Goal: Navigation & Orientation: Find specific page/section

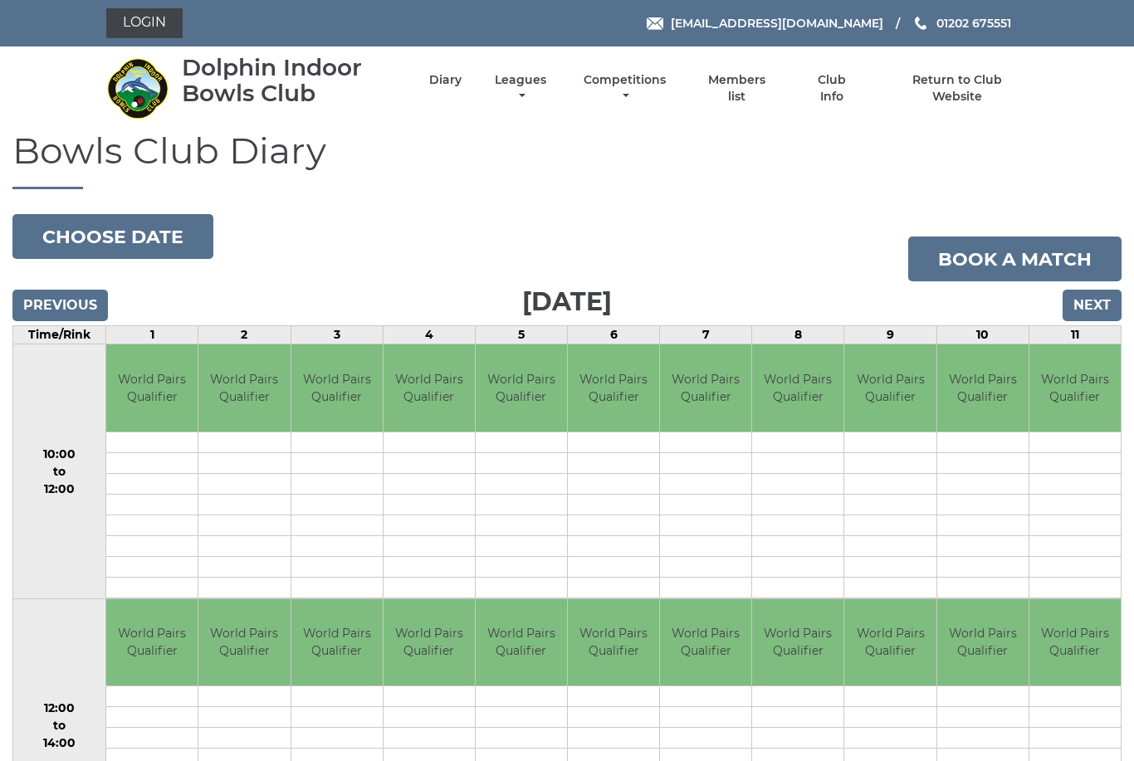
click at [666, 87] on link "Competitions" at bounding box center [625, 88] width 90 height 32
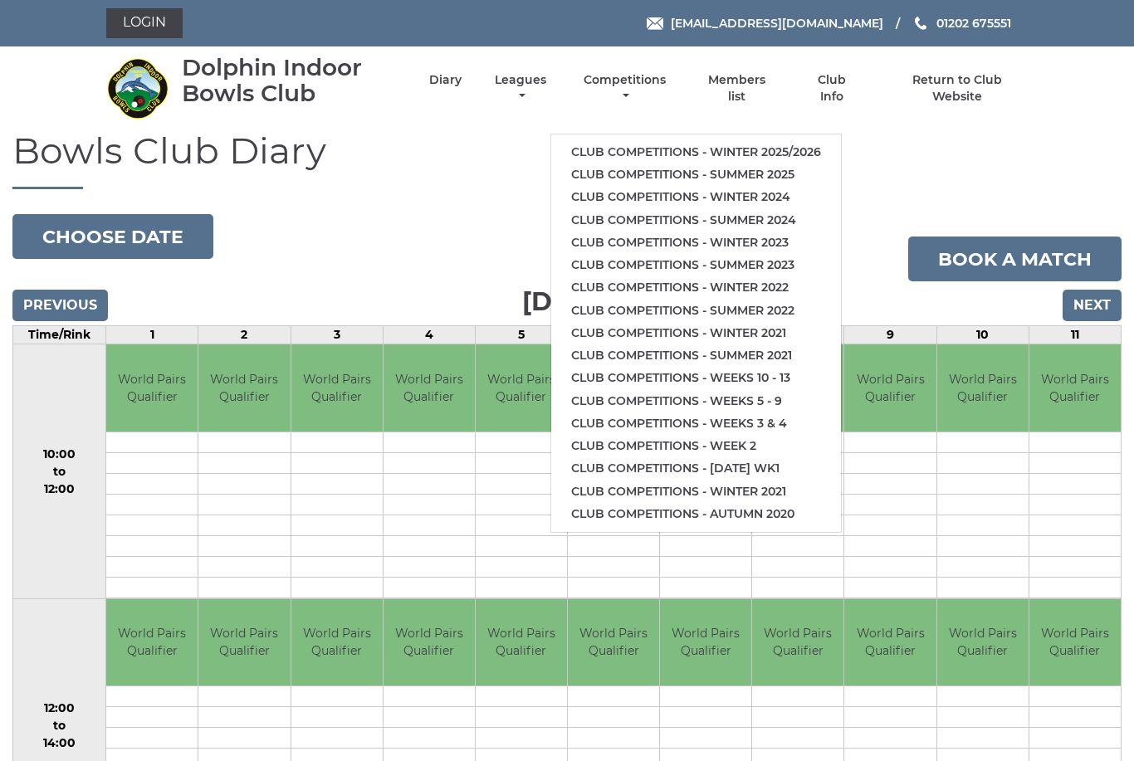
click at [747, 141] on link "Club competitions - Winter 2025/2026" at bounding box center [696, 152] width 290 height 22
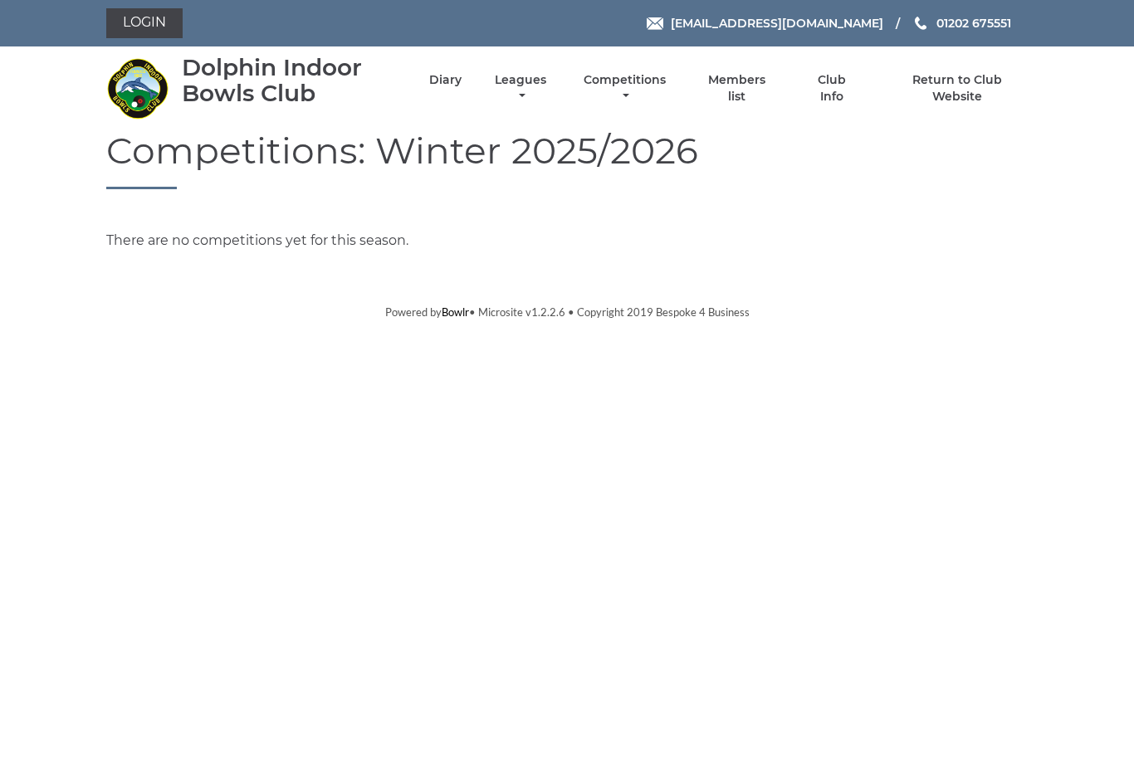
click at [462, 88] on link "Diary" at bounding box center [445, 80] width 32 height 16
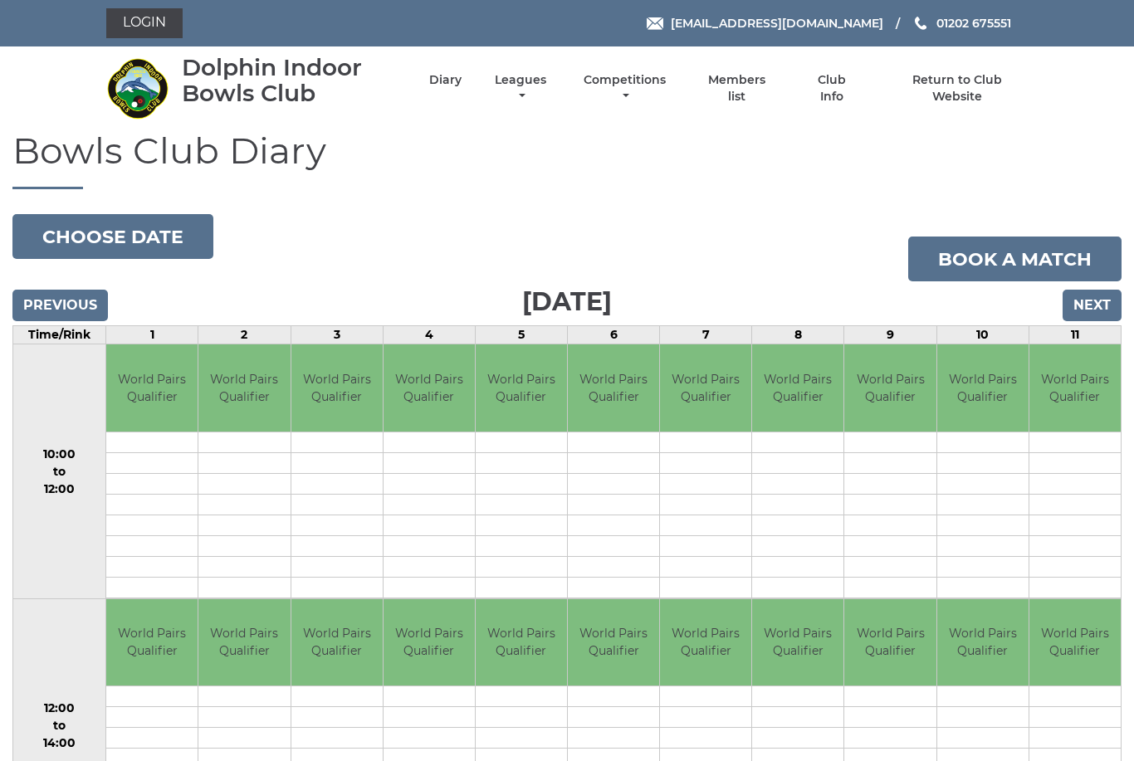
click at [61, 303] on input "Previous" at bounding box center [59, 306] width 95 height 32
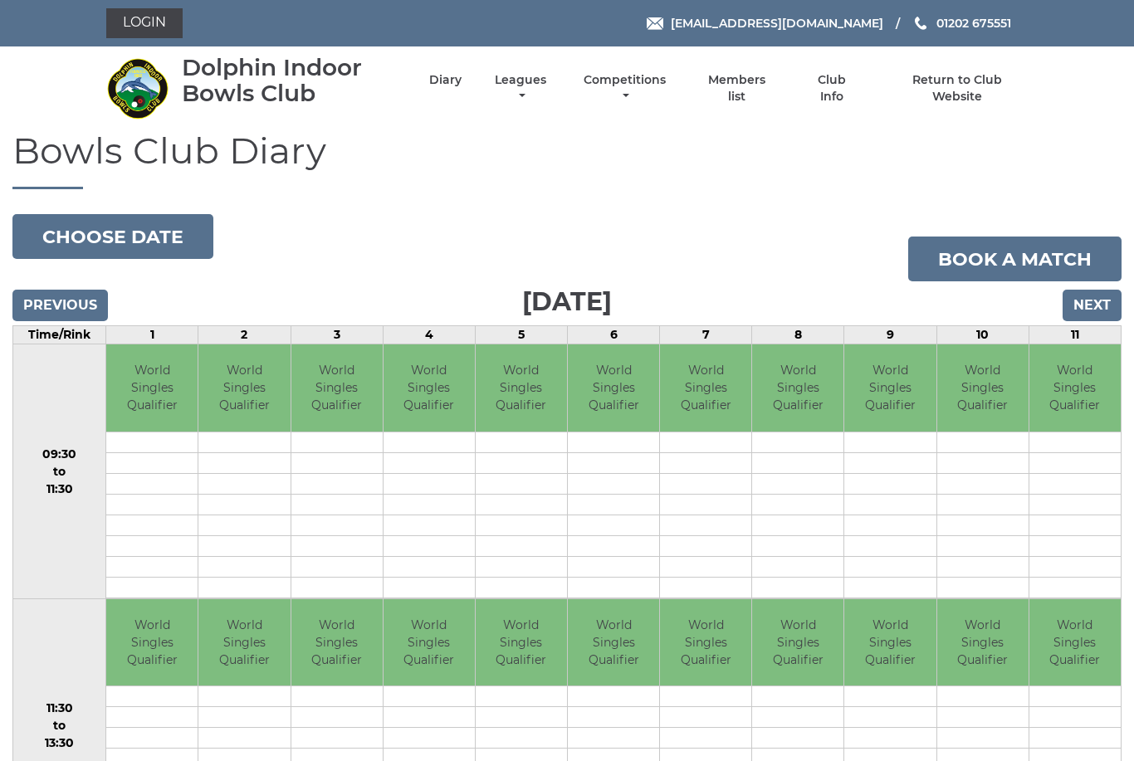
click at [846, 91] on link "Club Info" at bounding box center [832, 88] width 54 height 32
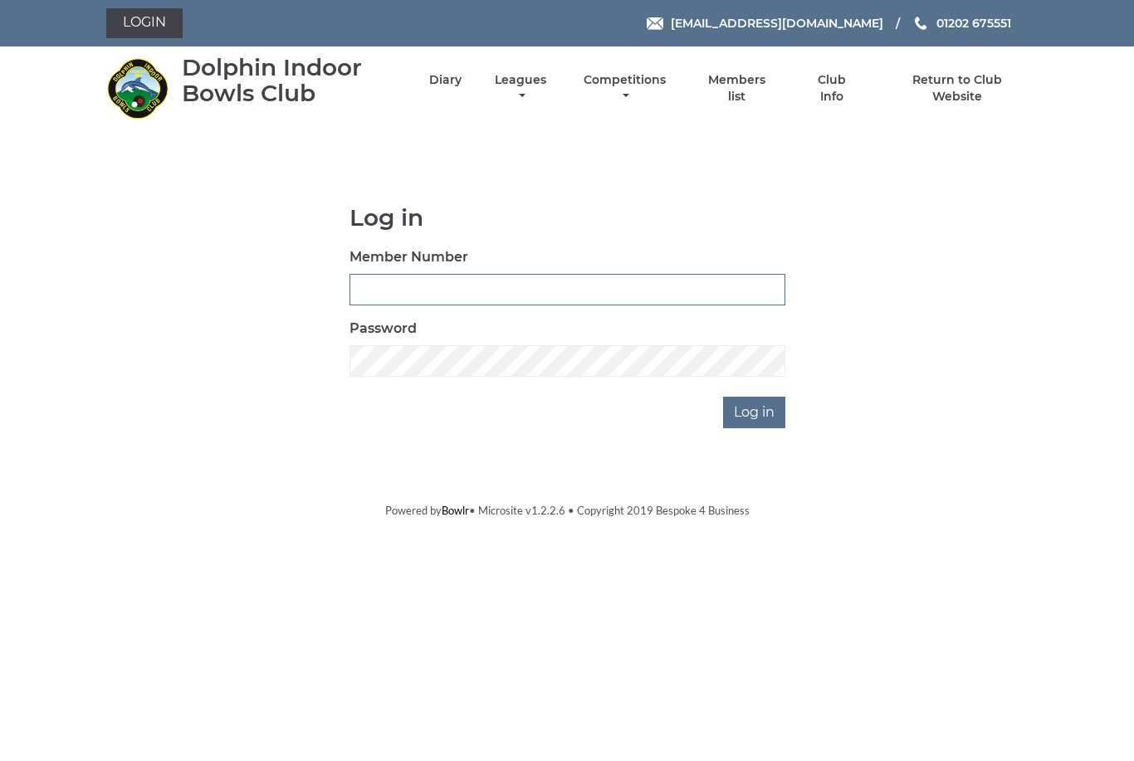
type input "4024"
click at [756, 412] on input "Log in" at bounding box center [754, 413] width 62 height 32
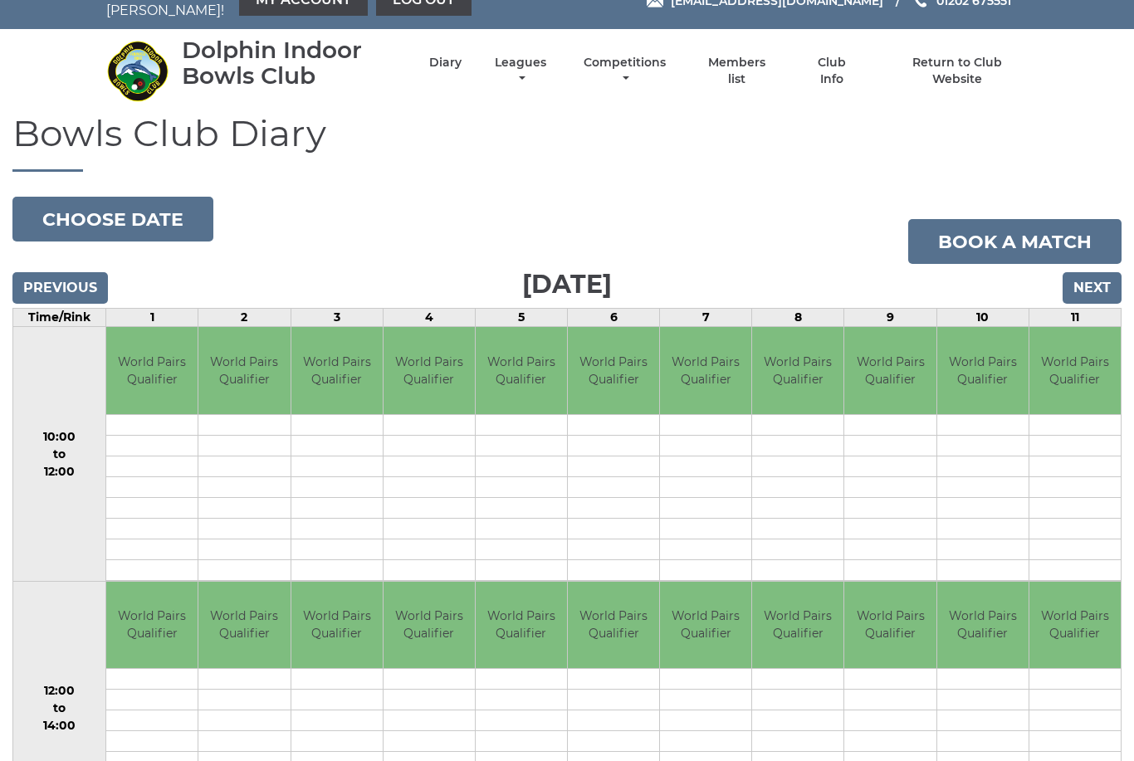
scroll to position [21, 0]
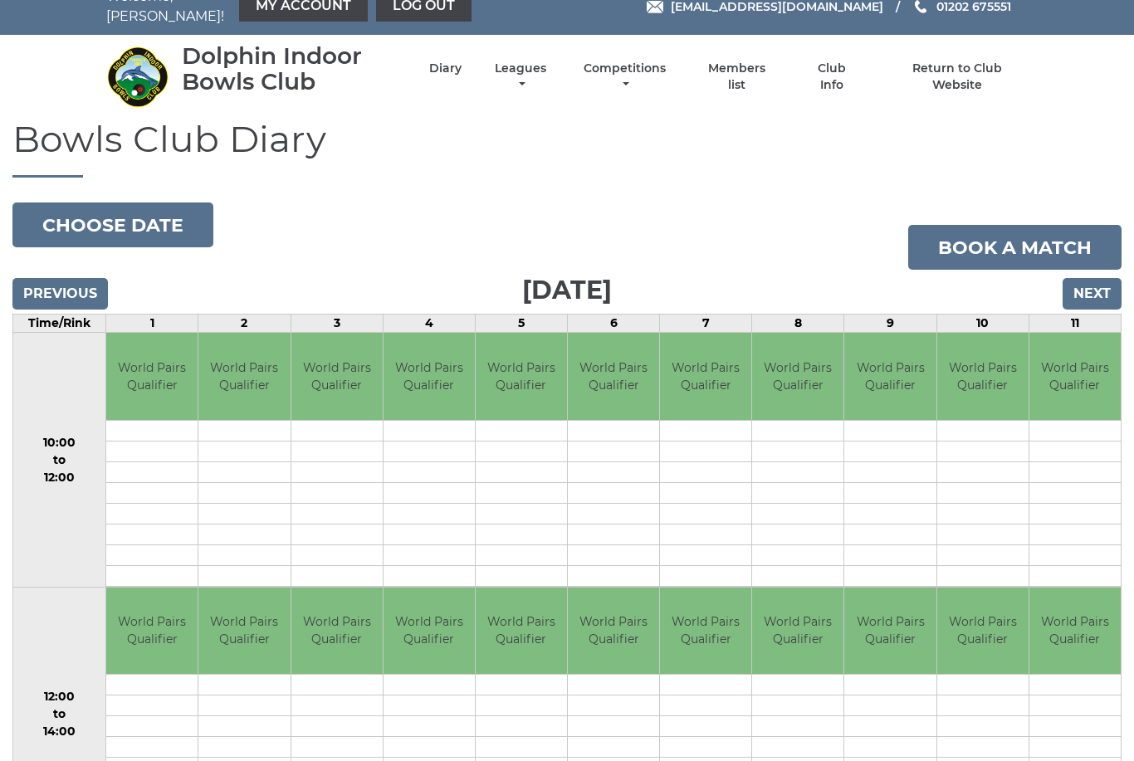
click at [61, 281] on input "Previous" at bounding box center [59, 295] width 95 height 32
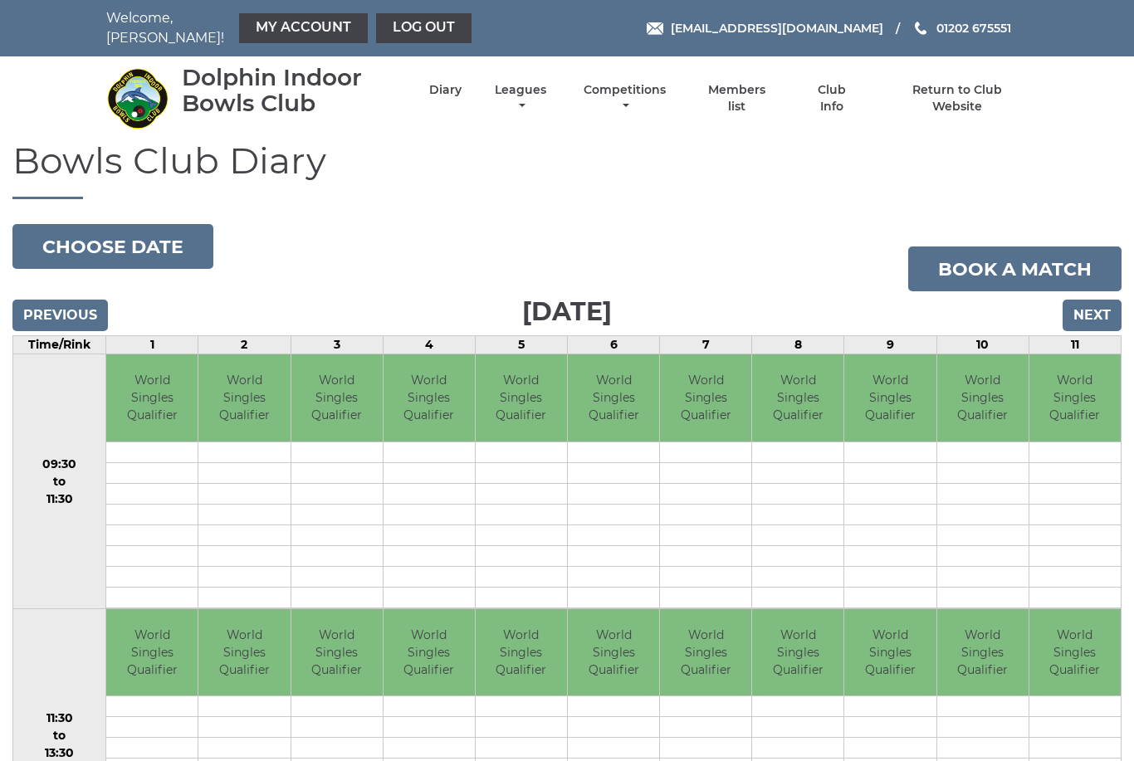
click at [844, 85] on link "Club Info" at bounding box center [832, 98] width 54 height 32
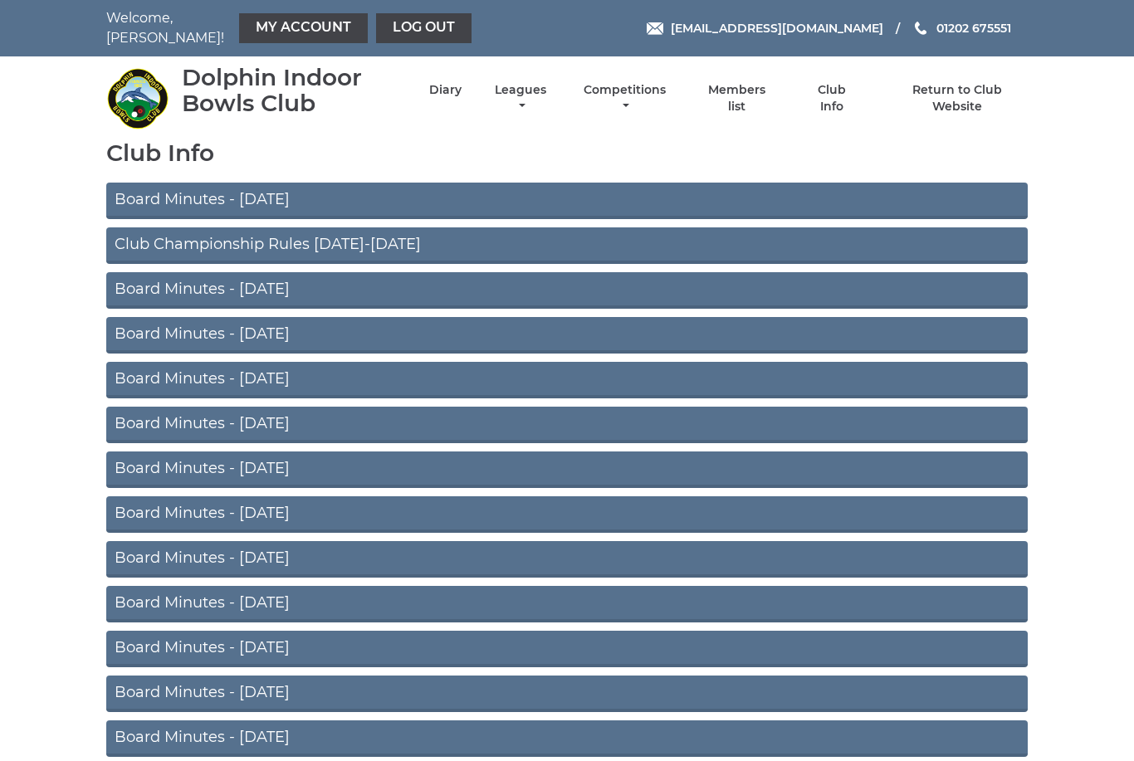
click at [291, 184] on link "Board Minutes - [DATE]" at bounding box center [567, 201] width 922 height 37
